Goal: Task Accomplishment & Management: Manage account settings

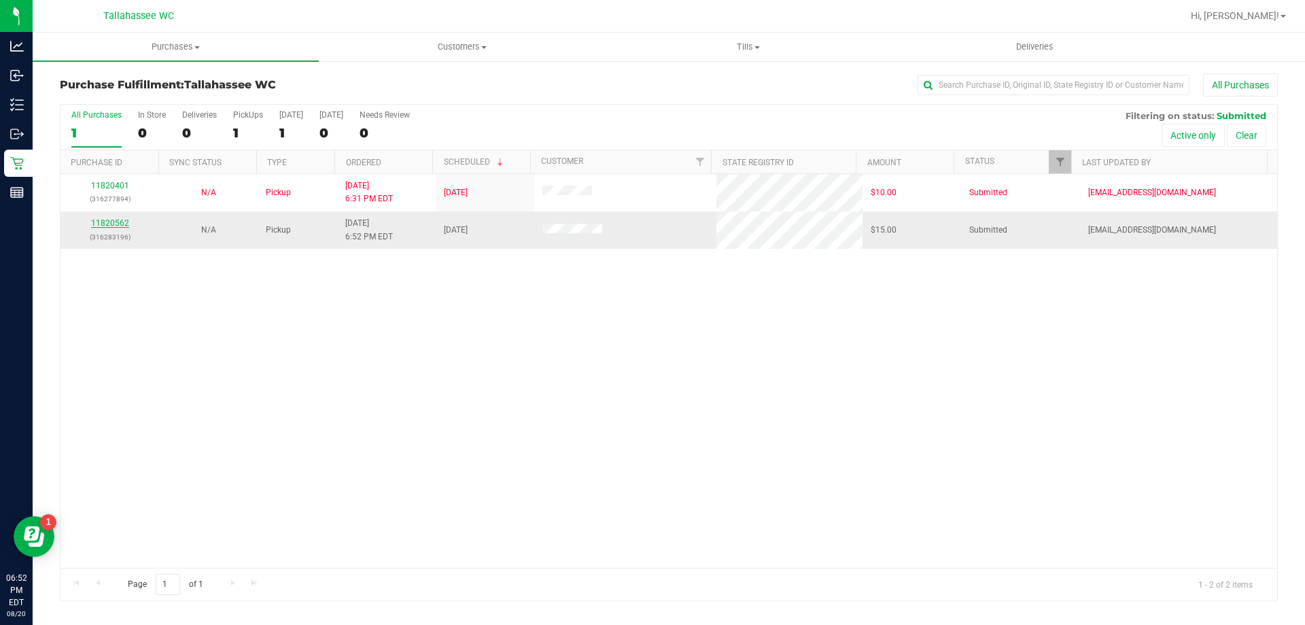
click at [103, 222] on link "11820562" at bounding box center [110, 223] width 38 height 10
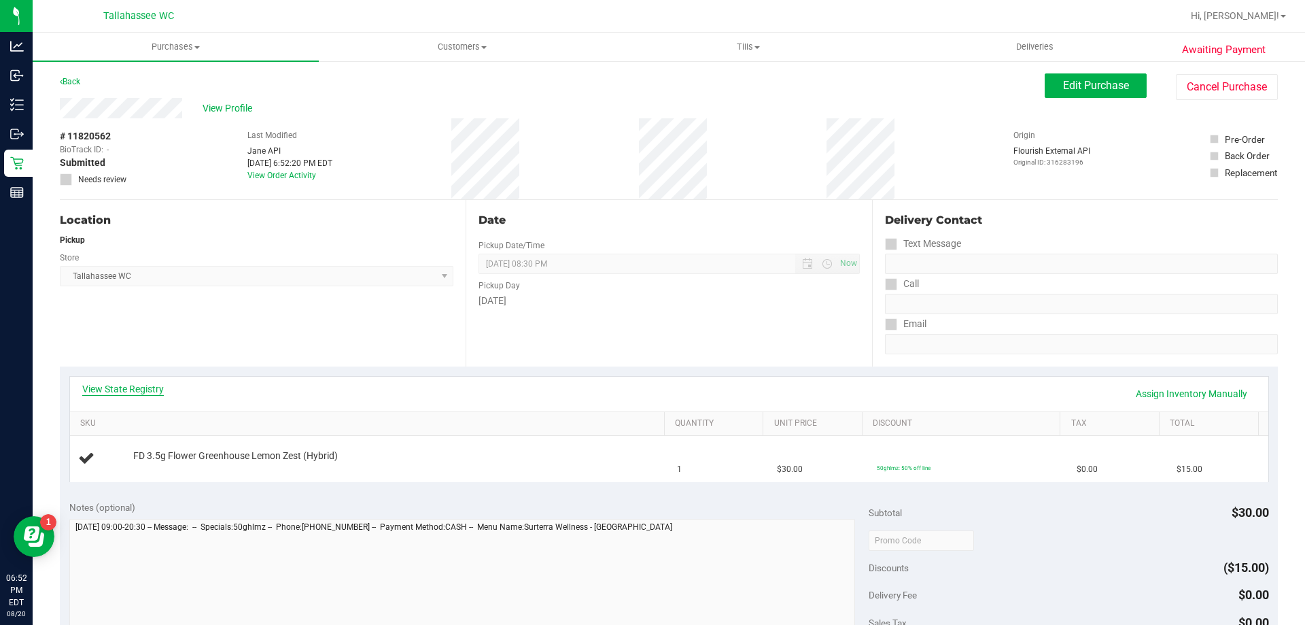
click at [126, 384] on link "View State Registry" at bounding box center [123, 389] width 82 height 14
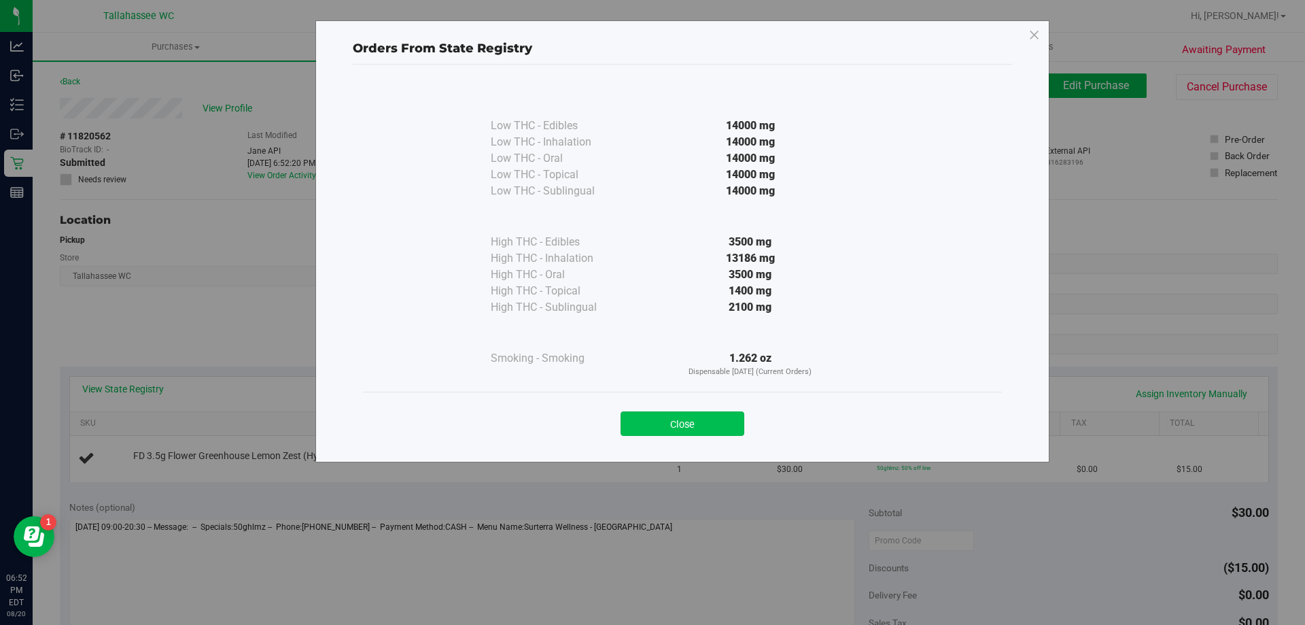
click at [689, 427] on button "Close" at bounding box center [683, 423] width 124 height 24
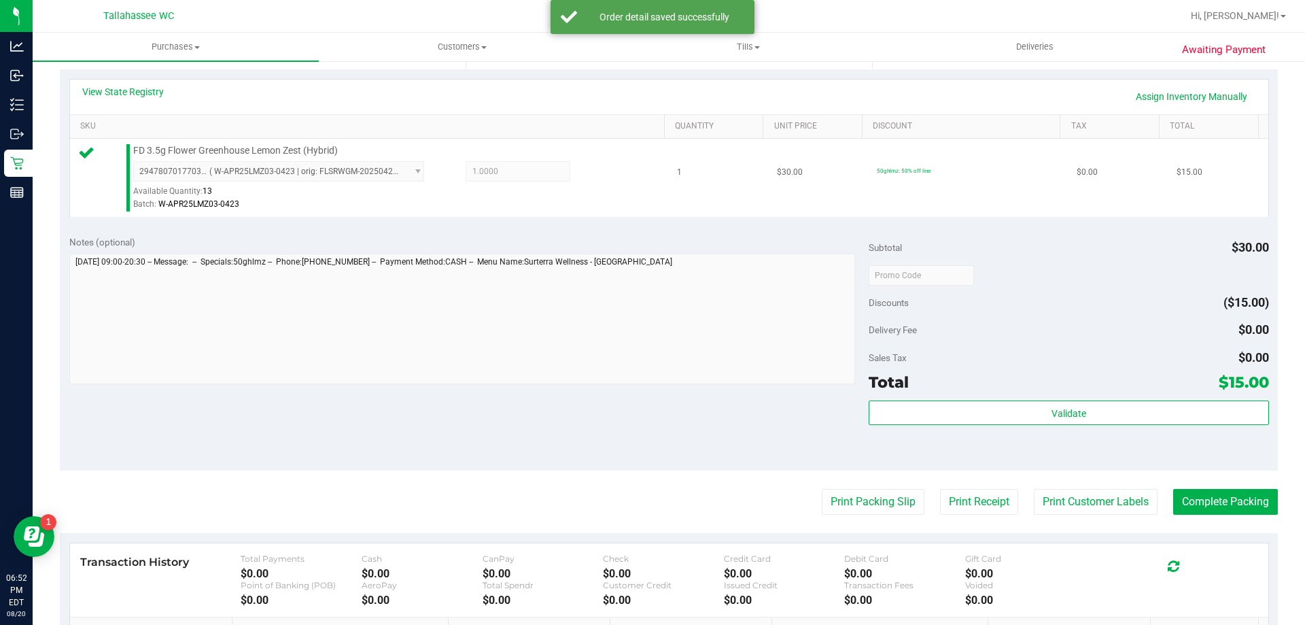
scroll to position [476, 0]
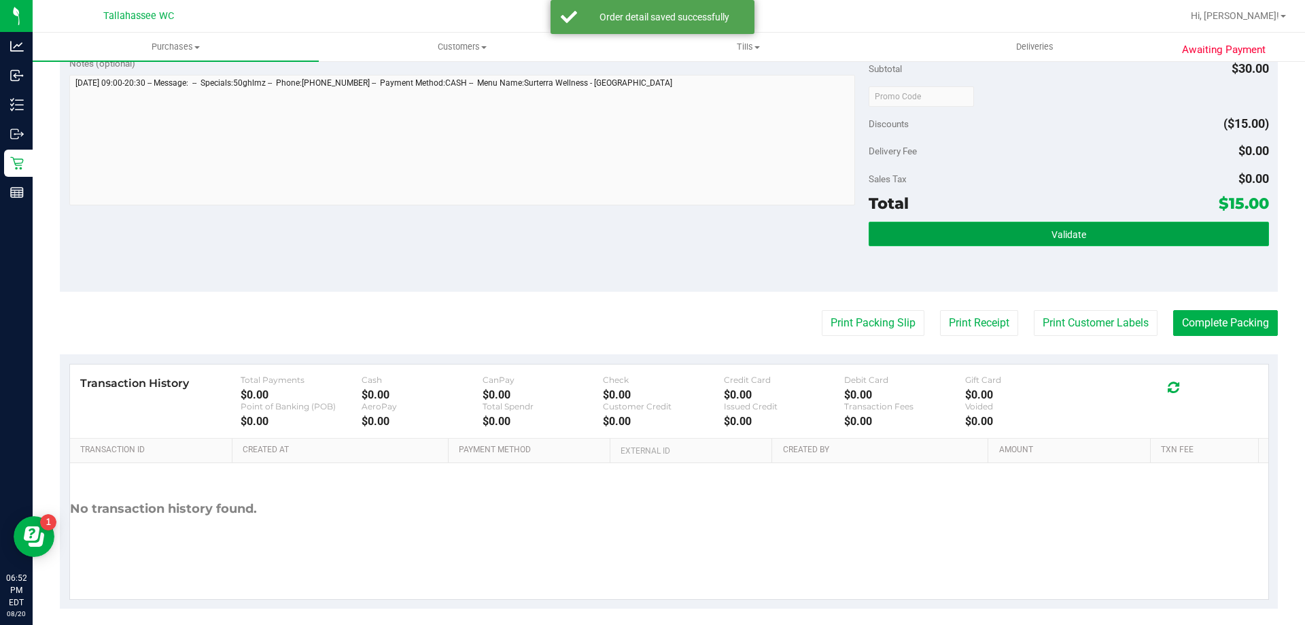
click at [1051, 233] on span "Validate" at bounding box center [1068, 234] width 35 height 11
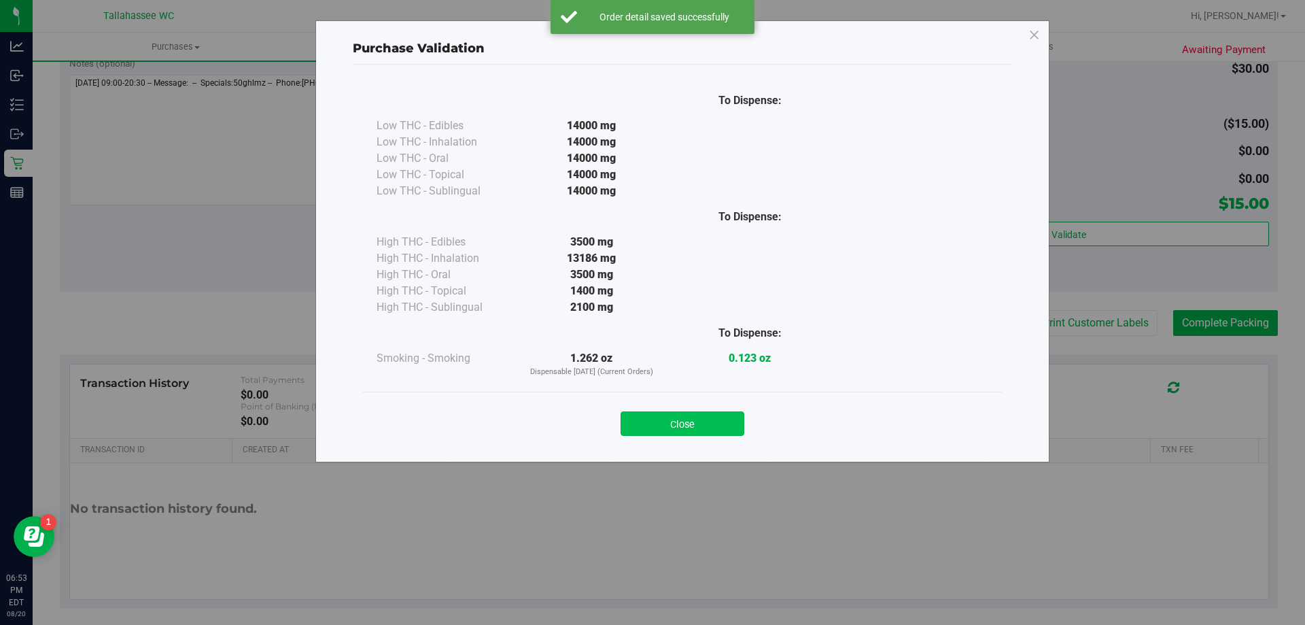
click at [716, 429] on button "Close" at bounding box center [683, 423] width 124 height 24
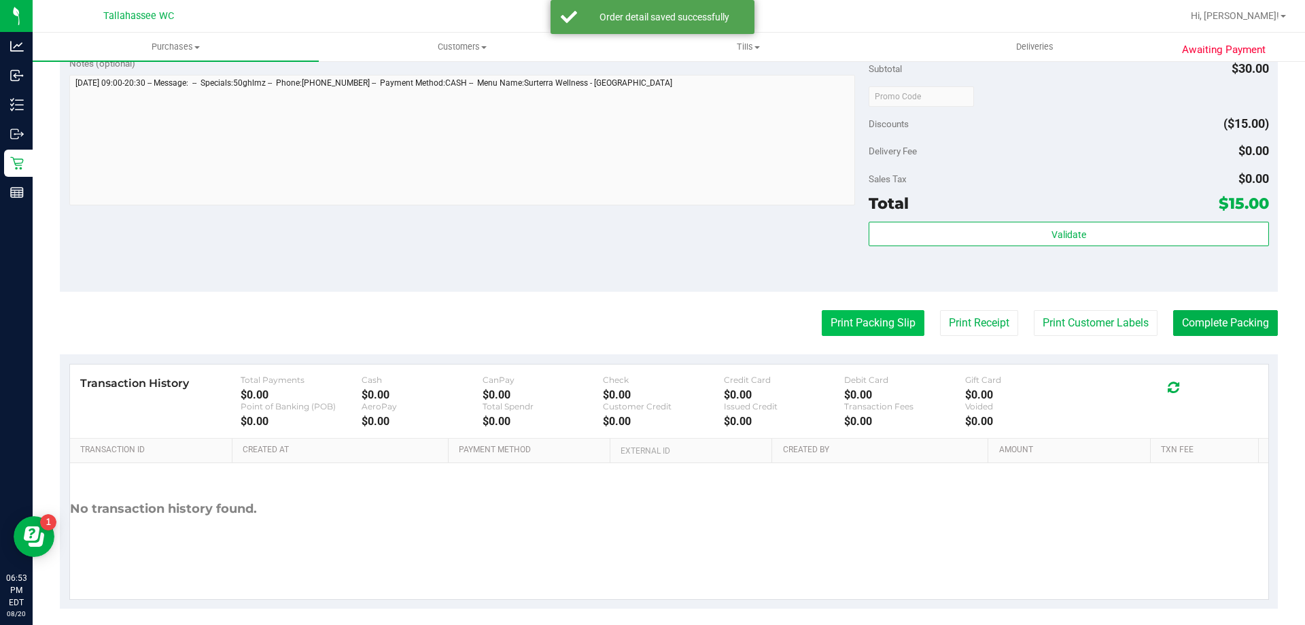
click at [855, 315] on button "Print Packing Slip" at bounding box center [873, 323] width 103 height 26
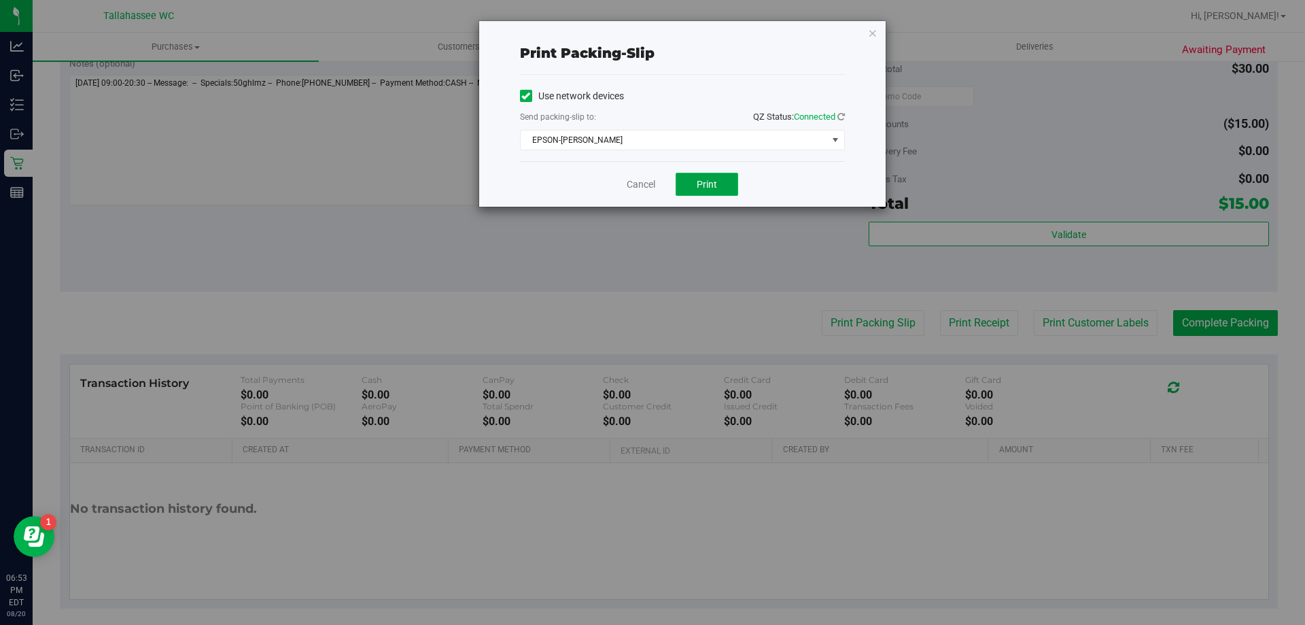
click at [718, 188] on button "Print" at bounding box center [707, 184] width 63 height 23
click at [646, 188] on link "Cancel" at bounding box center [641, 184] width 29 height 14
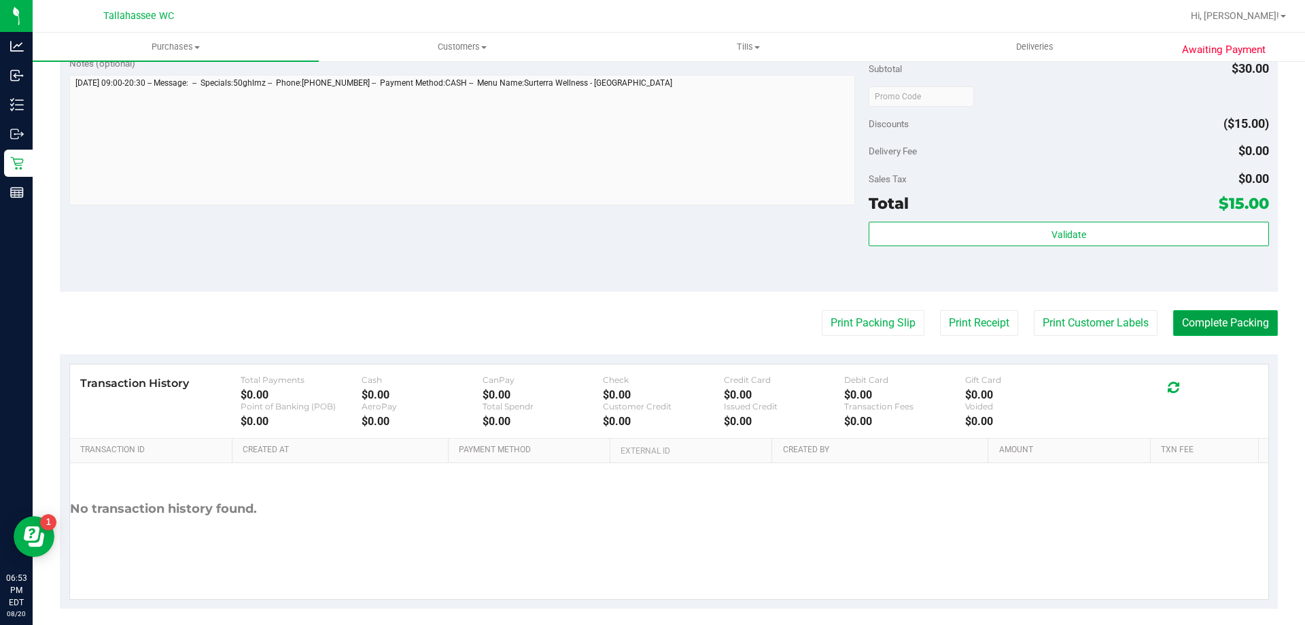
click at [1204, 315] on button "Complete Packing" at bounding box center [1225, 323] width 105 height 26
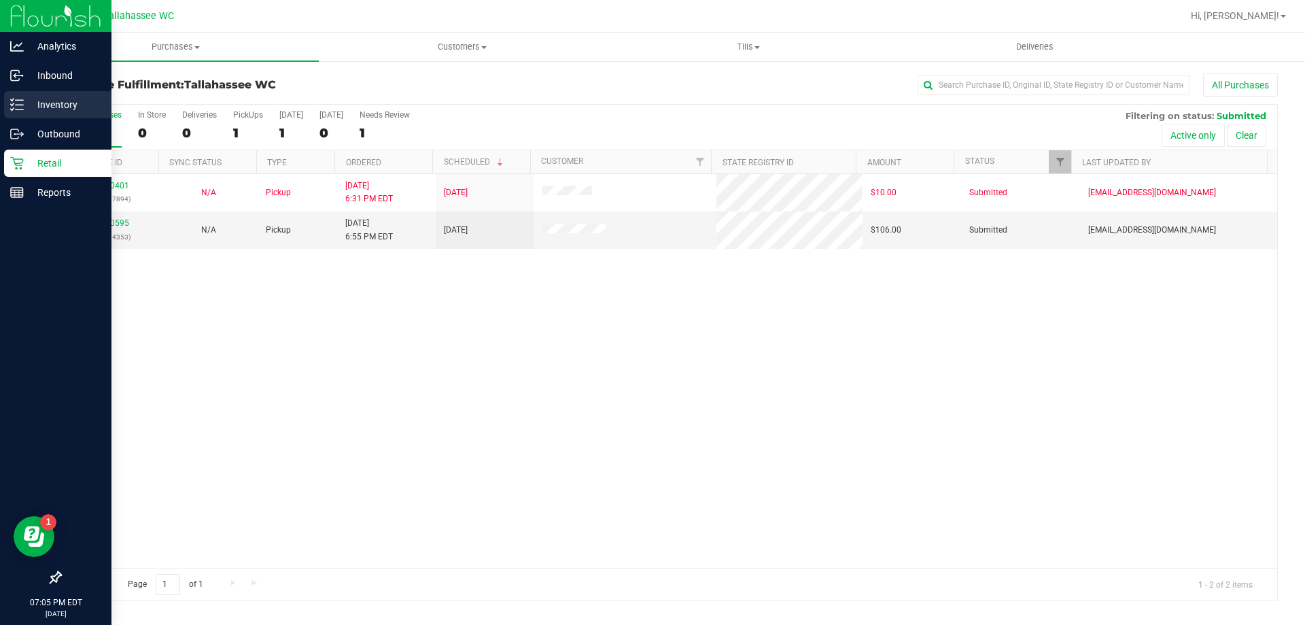
click at [18, 107] on icon at bounding box center [17, 105] width 14 height 14
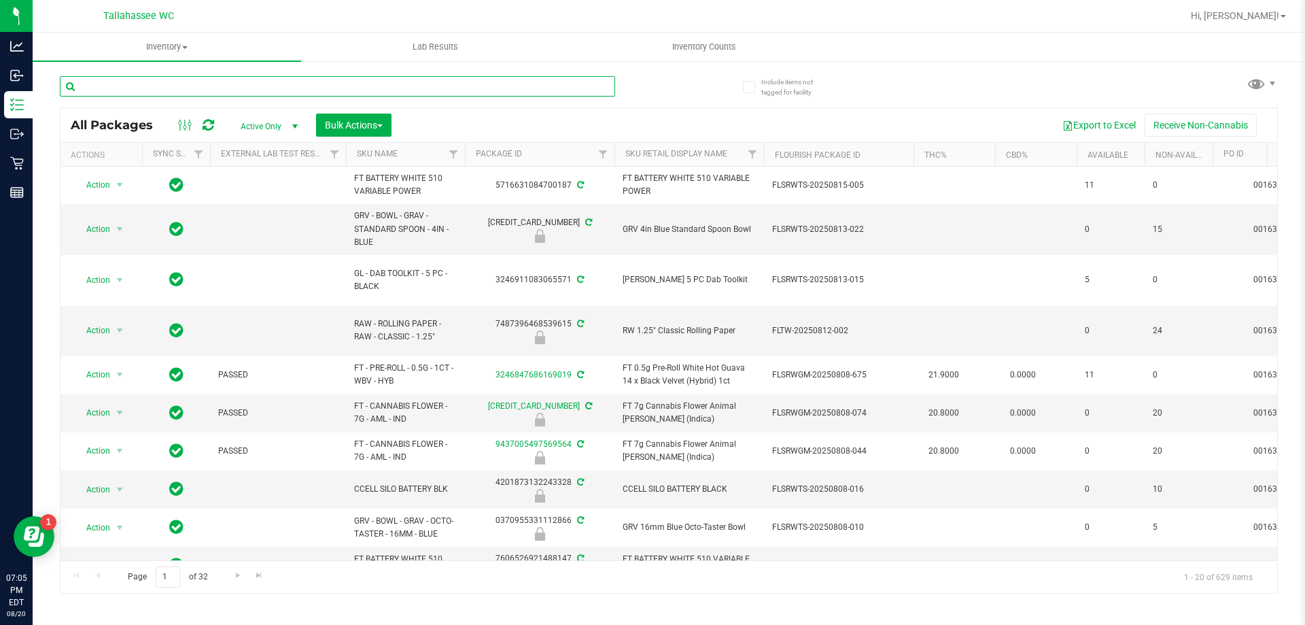
click at [175, 82] on input "text" at bounding box center [337, 86] width 555 height 20
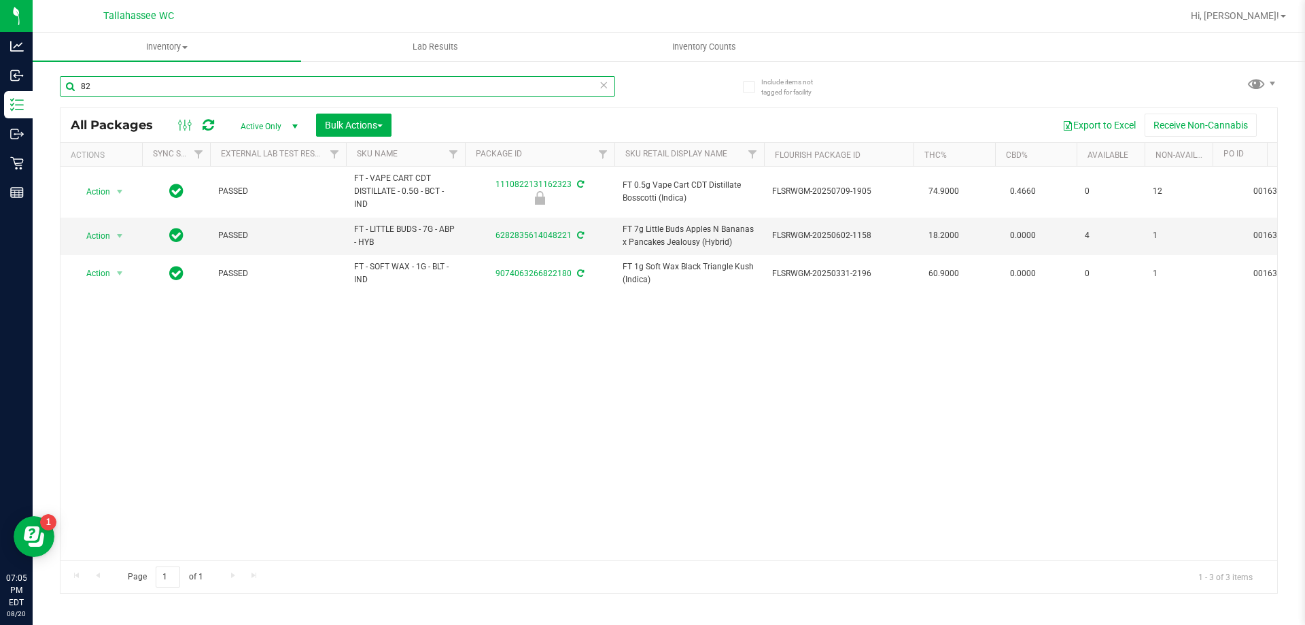
type input "8"
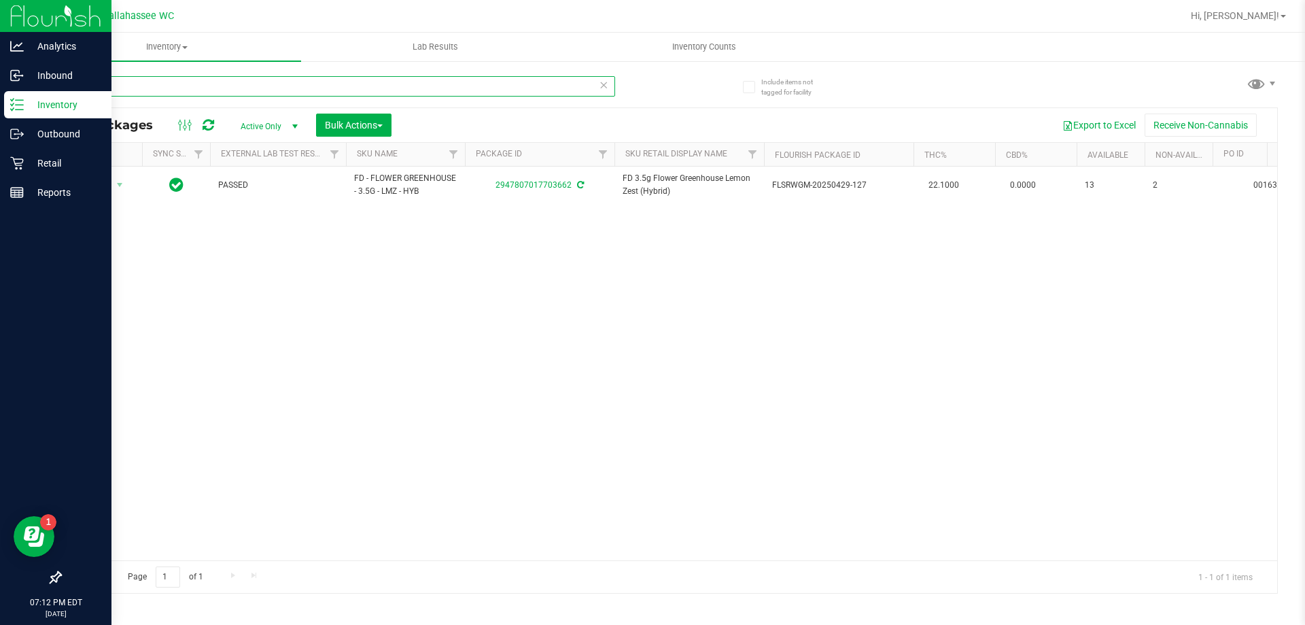
type input "3662"
click at [15, 169] on icon at bounding box center [17, 163] width 14 height 14
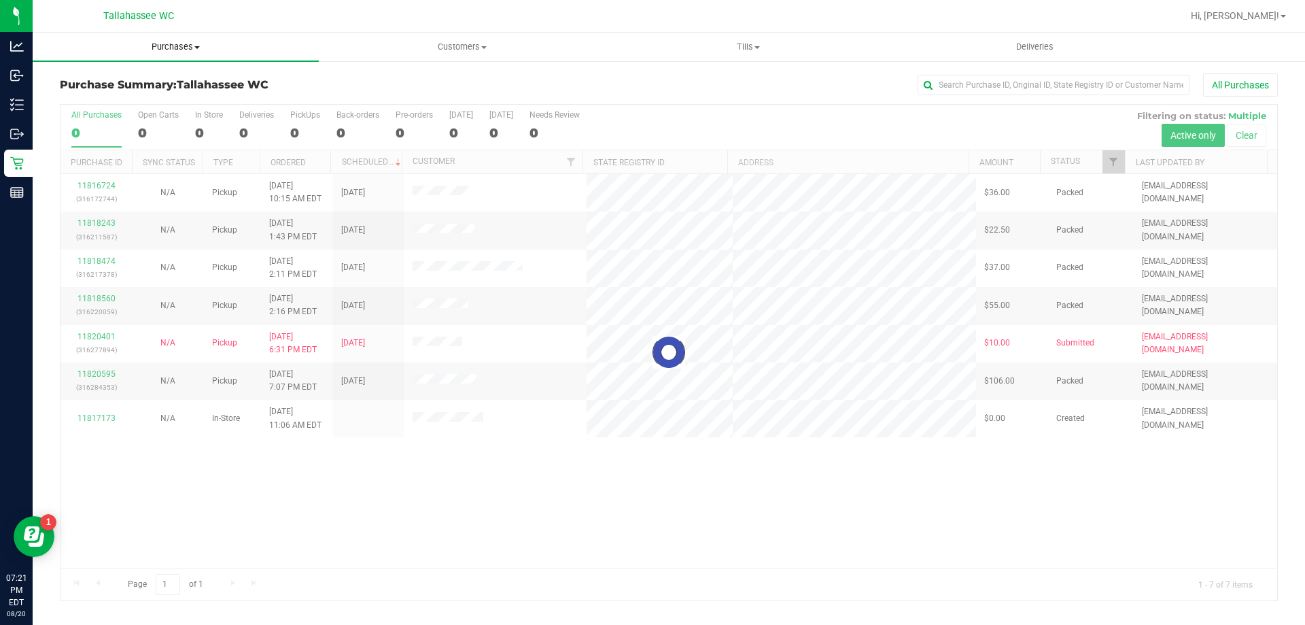
click at [191, 43] on span "Purchases" at bounding box center [176, 47] width 286 height 12
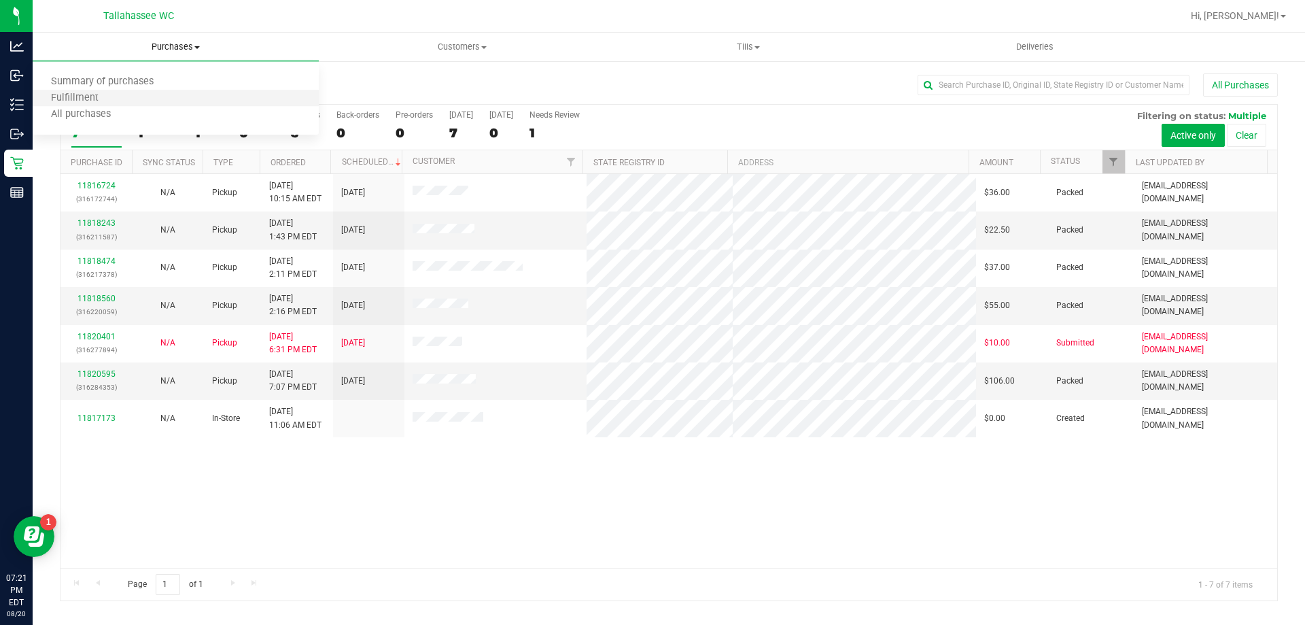
click at [201, 100] on li "Fulfillment" at bounding box center [176, 98] width 286 height 16
